Goal: Check status

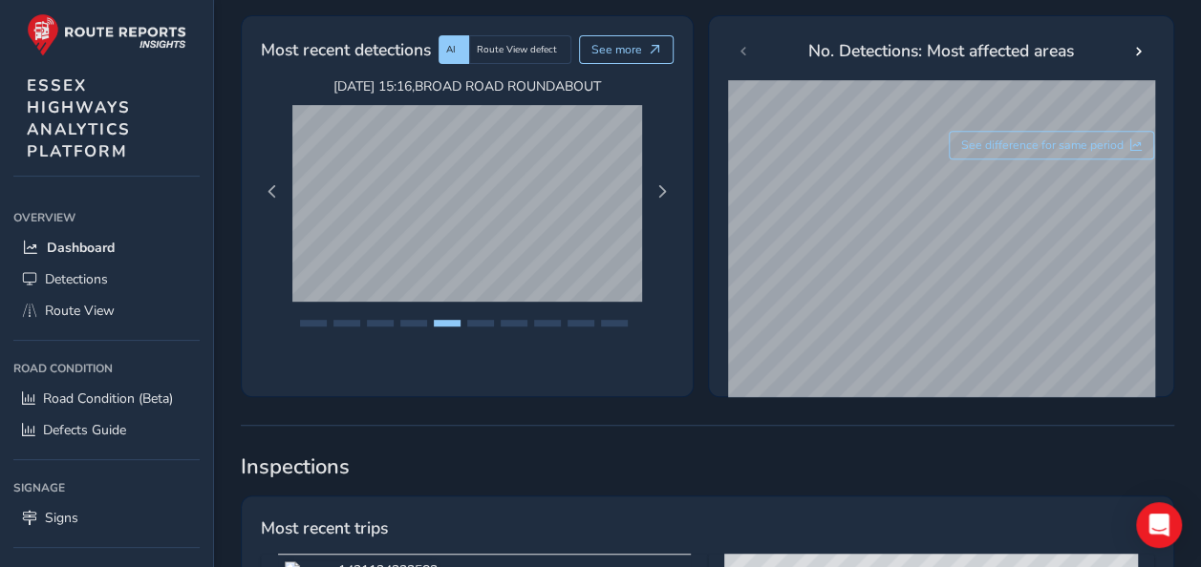
scroll to position [287, 0]
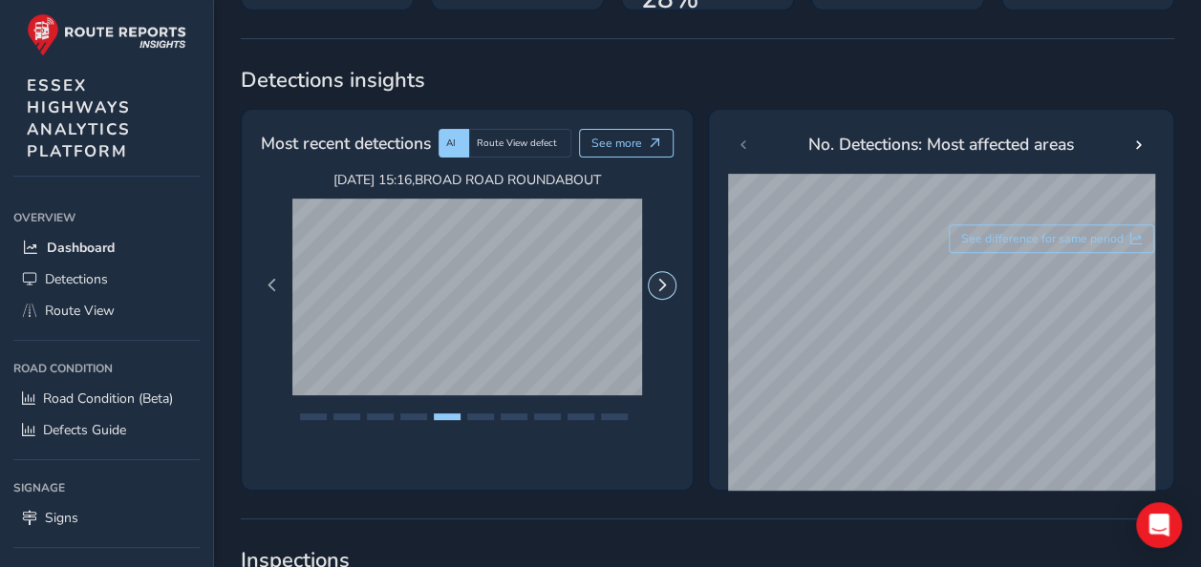
click at [653, 289] on button "Next Page" at bounding box center [662, 285] width 27 height 27
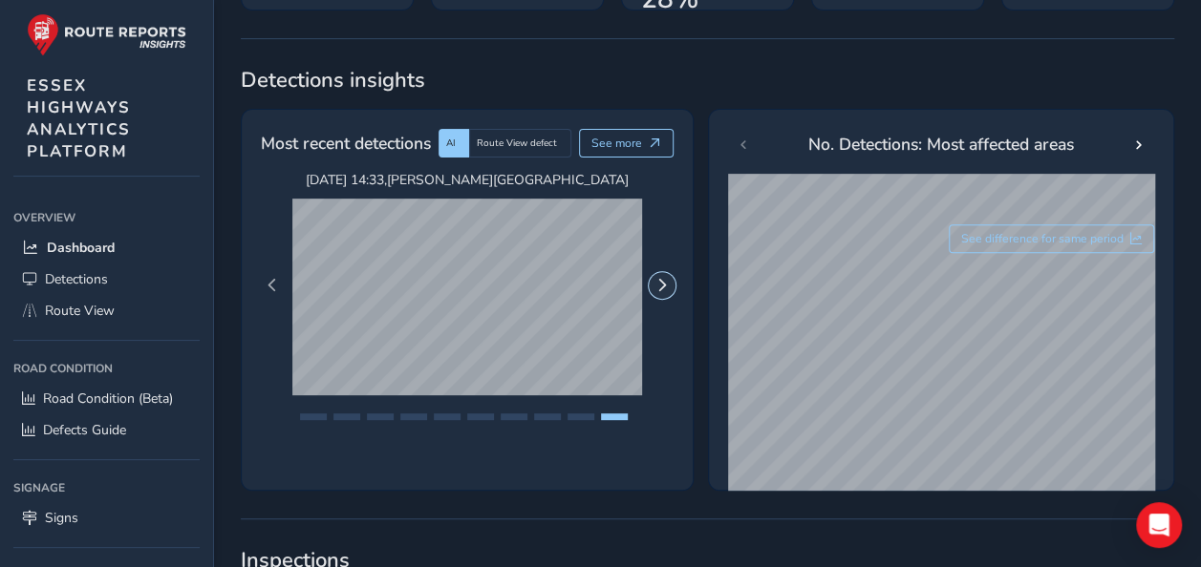
click at [653, 289] on button "Next Page" at bounding box center [662, 285] width 27 height 27
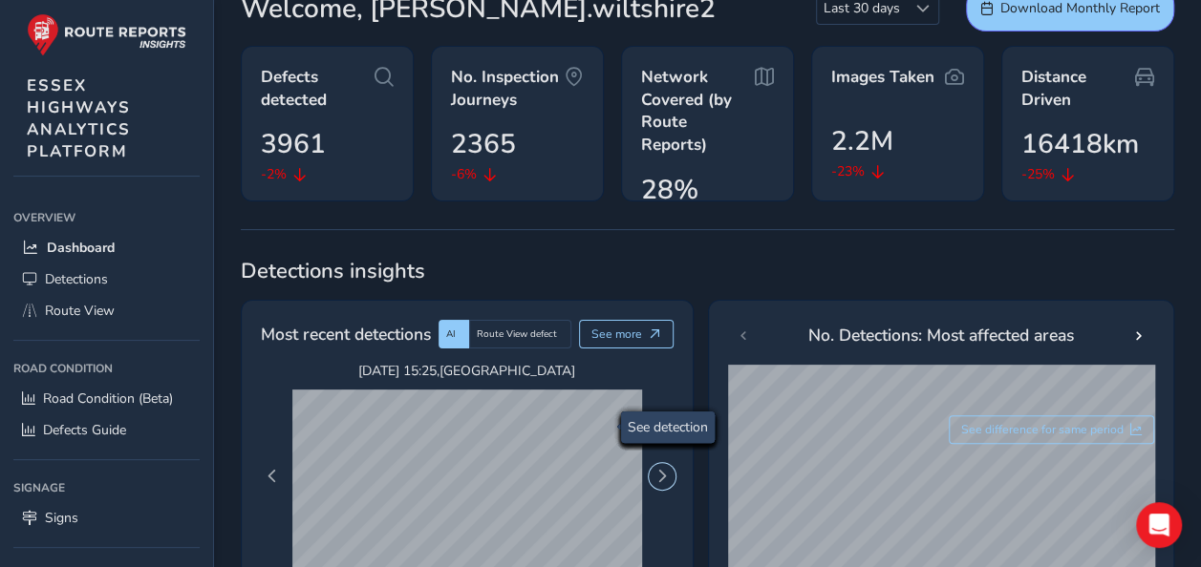
scroll to position [0, 0]
